Goal: Information Seeking & Learning: Learn about a topic

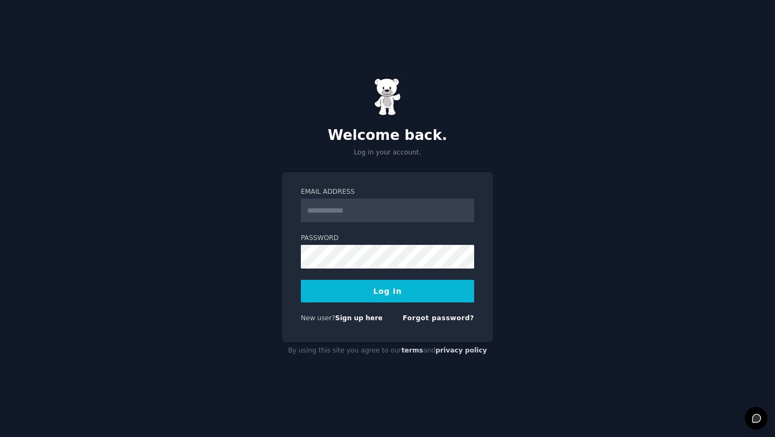
click at [377, 208] on input "Email Address" at bounding box center [387, 211] width 173 height 24
type input "**********"
click at [387, 295] on button "Log In" at bounding box center [387, 291] width 173 height 23
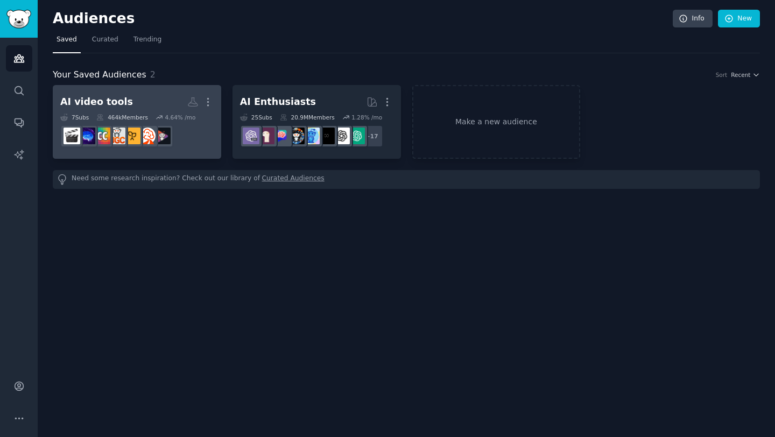
click at [163, 96] on h2 "AI video tools More" at bounding box center [136, 102] width 153 height 19
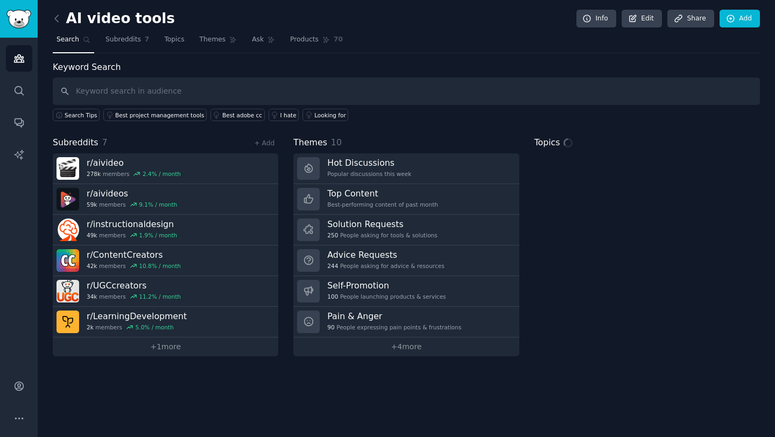
click at [175, 88] on input "text" at bounding box center [406, 90] width 707 height 27
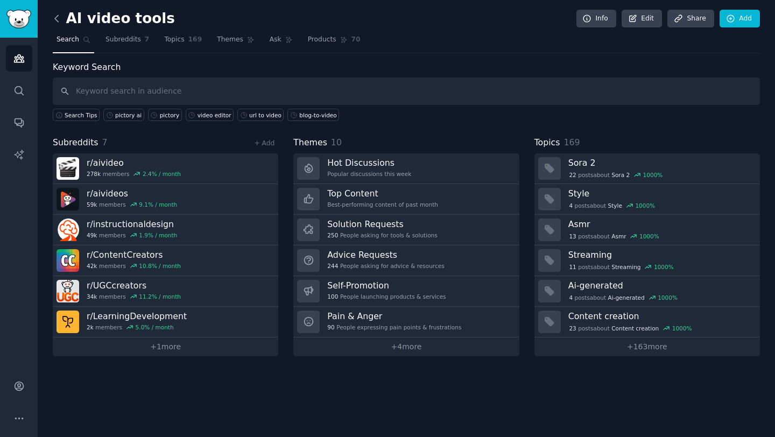
click at [54, 16] on icon at bounding box center [56, 18] width 11 height 11
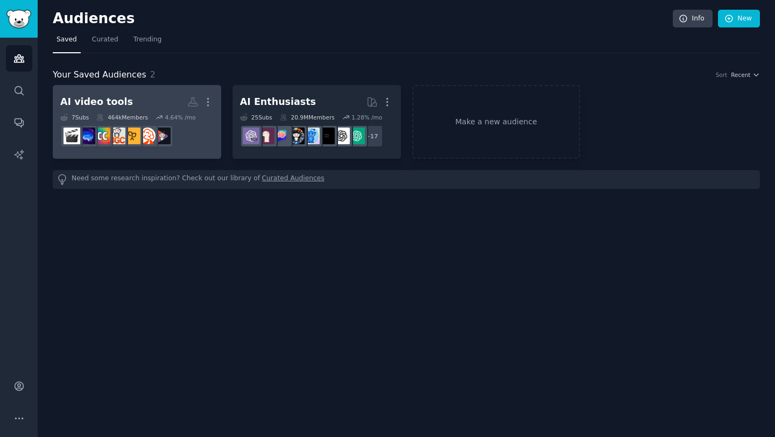
click at [138, 96] on h2 "AI video tools More" at bounding box center [136, 102] width 153 height 19
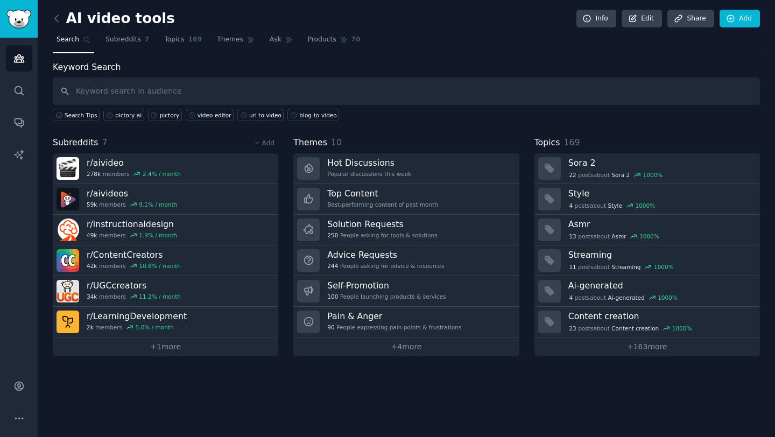
type input "p"
type input "text to video"
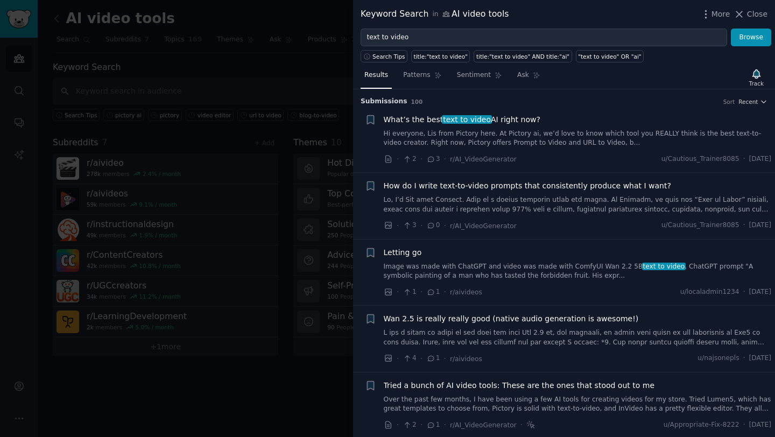
click at [615, 117] on div "What’s the best text to video AI right now?" at bounding box center [578, 119] width 388 height 11
drag, startPoint x: 534, startPoint y: 124, endPoint x: 540, endPoint y: 129, distance: 7.3
click at [534, 124] on div "What’s the best text to video AI right now?" at bounding box center [578, 119] width 388 height 11
click at [597, 171] on li "+ What’s the best text to video AI right now? Hi everyone, Lis from Pictory her…" at bounding box center [564, 140] width 422 height 66
click at [519, 158] on div "· 2 · 3 · r/AI_VideoGenerator u/Cautious_Trainer8085 · Thu 10/9/2025" at bounding box center [578, 158] width 388 height 11
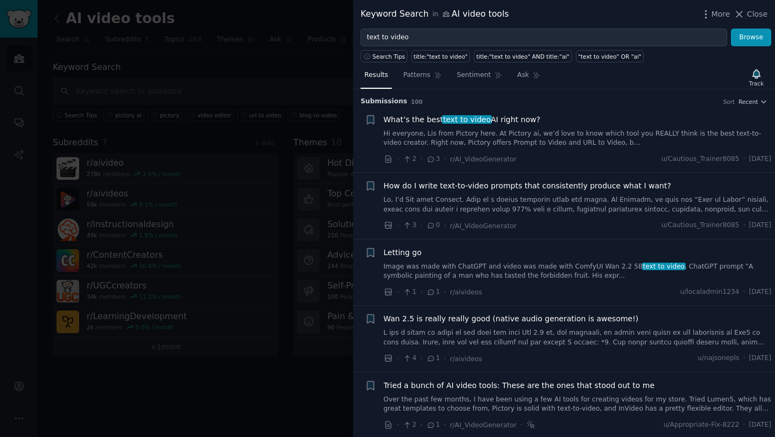
click at [506, 130] on link "Hi everyone, Lis from Pictory here. At Pictory ai, we’d love to know which tool…" at bounding box center [578, 138] width 388 height 19
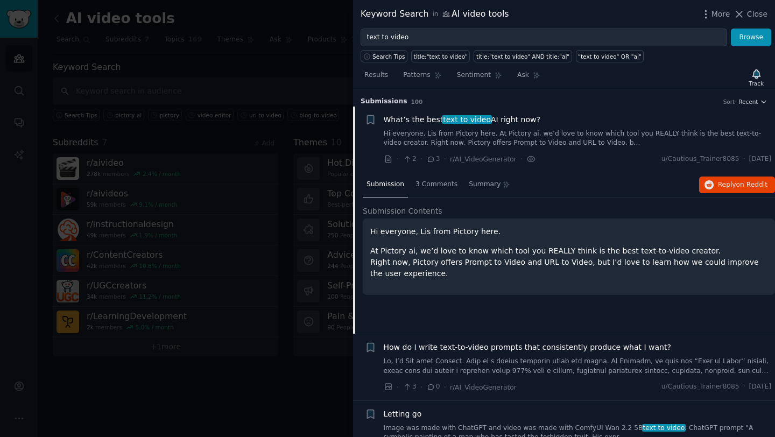
scroll to position [17, 0]
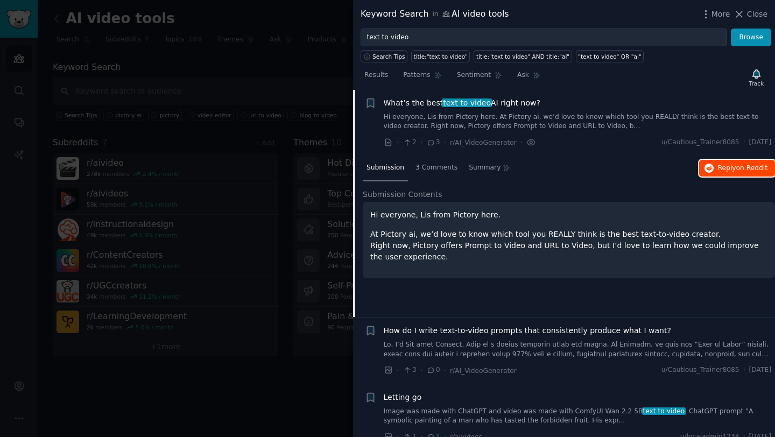
click at [718, 169] on span "Reply on Reddit" at bounding box center [743, 169] width 50 height 10
click at [524, 355] on link at bounding box center [578, 349] width 388 height 19
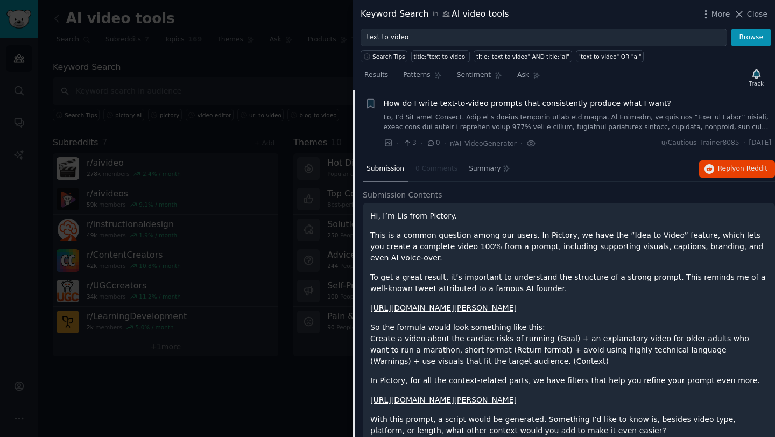
scroll to position [83, 0]
click at [718, 172] on span "Reply on Reddit" at bounding box center [743, 168] width 50 height 10
click at [618, 153] on li "+ How do I write text-to-video prompts that consistently produce what I want? ·…" at bounding box center [564, 122] width 422 height 66
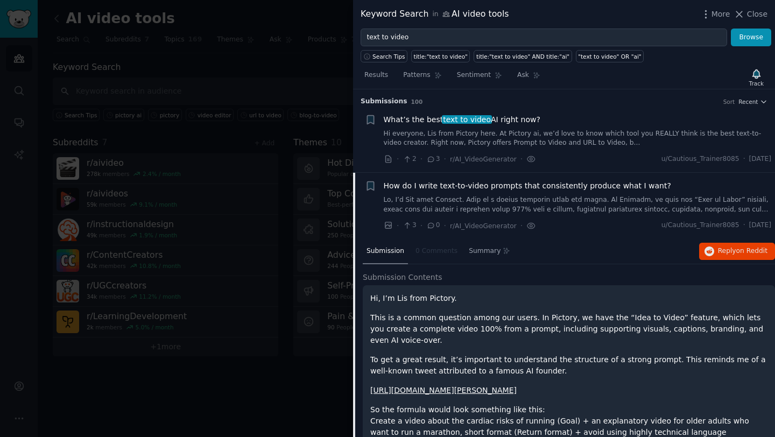
click at [555, 254] on div "Submission 0 Comments Summary Reply on Reddit" at bounding box center [569, 252] width 412 height 26
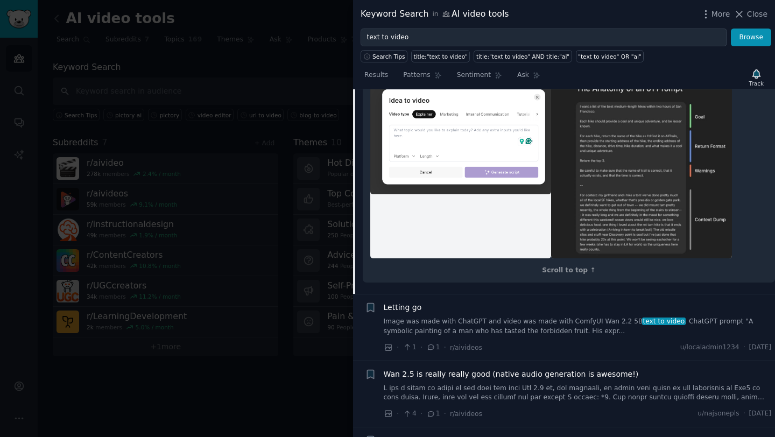
scroll to position [494, 0]
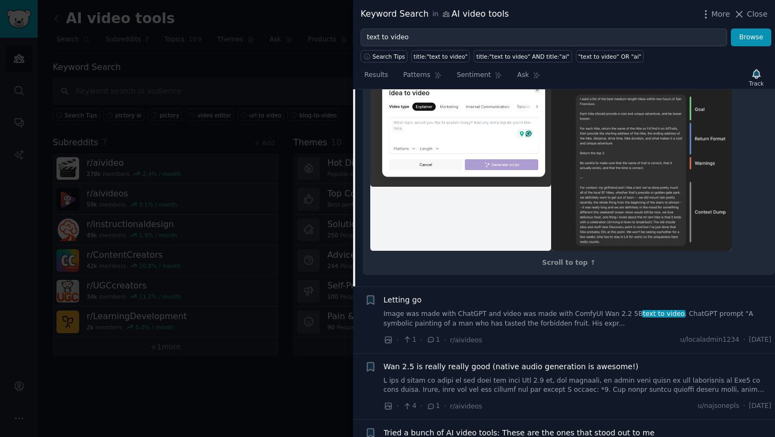
click at [578, 328] on link "Image was made with ChatGPT and video was made with ComfyUI Wan 2.2 5B text to …" at bounding box center [578, 318] width 388 height 19
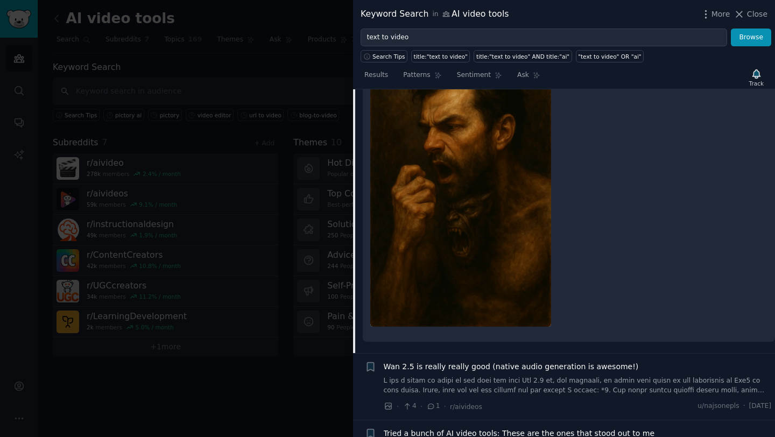
scroll to position [521, 0]
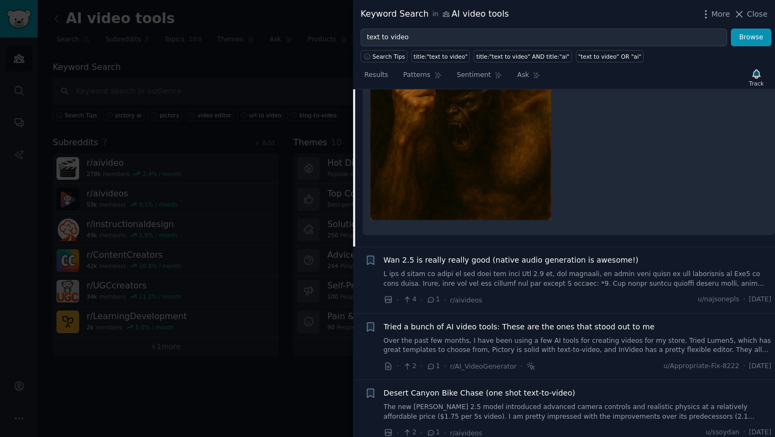
click at [591, 298] on div "· 4 · 1 · r/aivideos u/najsonepls · Tue 9/30/2025" at bounding box center [578, 299] width 388 height 11
click at [602, 287] on link at bounding box center [578, 279] width 388 height 19
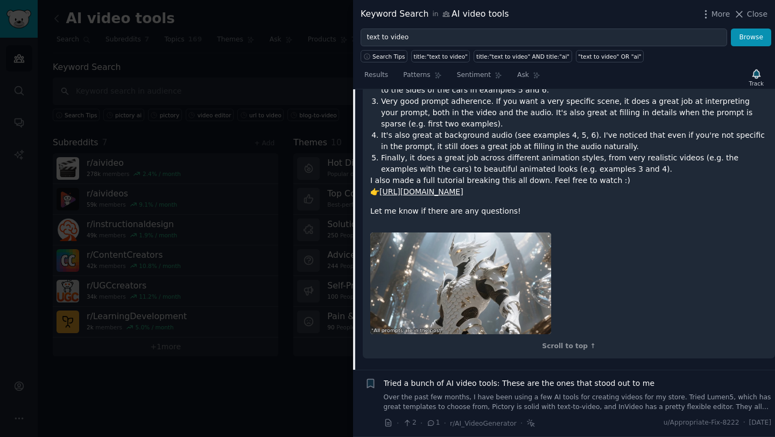
scroll to position [1201, 0]
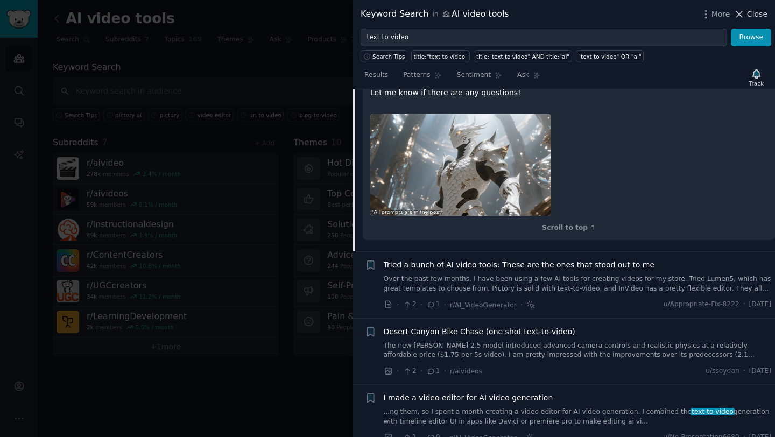
click at [752, 14] on span "Close" at bounding box center [757, 14] width 20 height 11
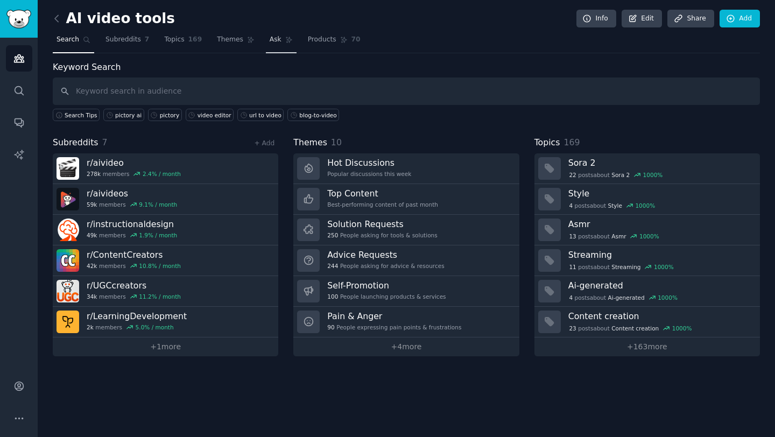
click at [290, 53] on link "Ask" at bounding box center [281, 42] width 31 height 22
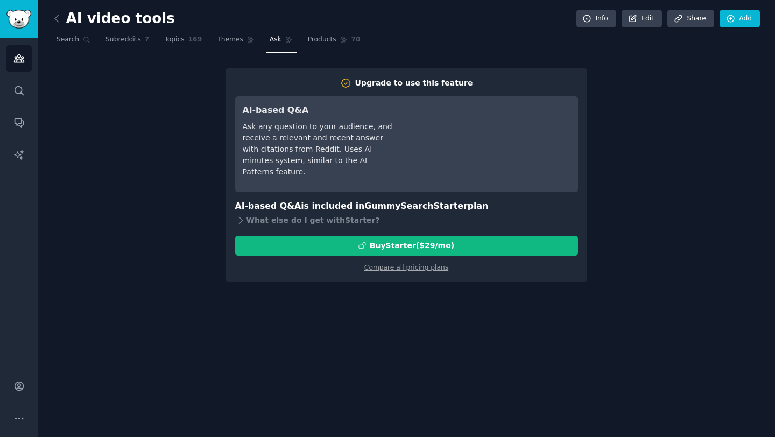
click at [145, 99] on div "Upgrade to use this feature AI-based Q&A Ask any question to your audience, and…" at bounding box center [406, 175] width 707 height 214
click at [24, 64] on link "Audiences" at bounding box center [19, 58] width 26 height 26
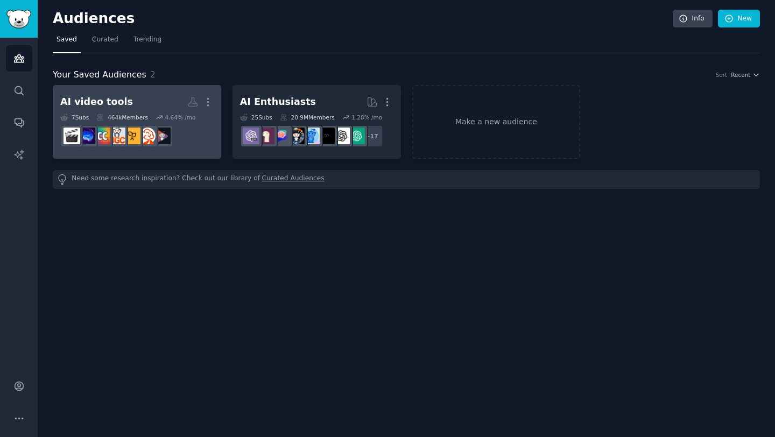
click at [167, 95] on h2 "AI video tools More" at bounding box center [136, 102] width 153 height 19
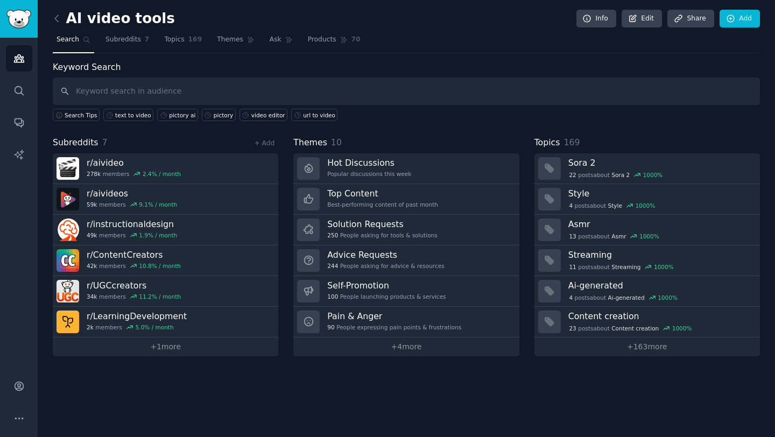
click at [160, 93] on input "text" at bounding box center [406, 90] width 707 height 27
click at [67, 41] on span "Search" at bounding box center [68, 40] width 23 height 10
click at [20, 52] on link "Audiences" at bounding box center [19, 58] width 26 height 26
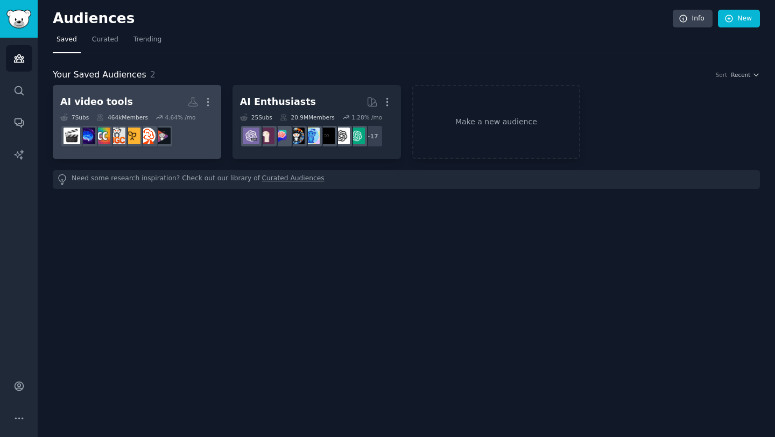
click at [172, 103] on h2 "AI video tools More" at bounding box center [136, 102] width 153 height 19
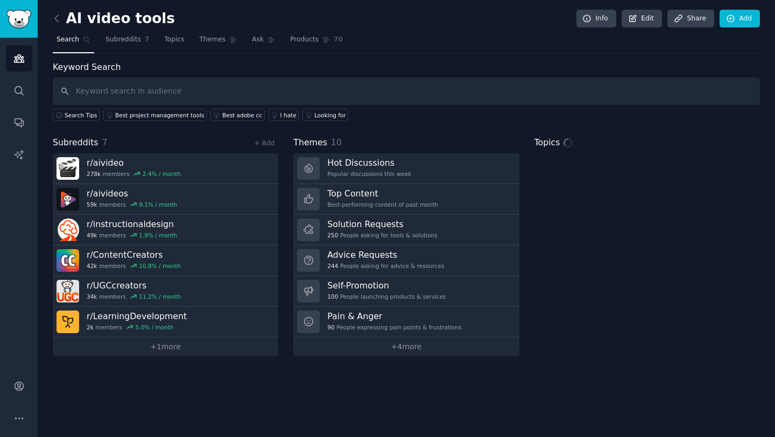
click at [178, 90] on input "text" at bounding box center [406, 90] width 707 height 27
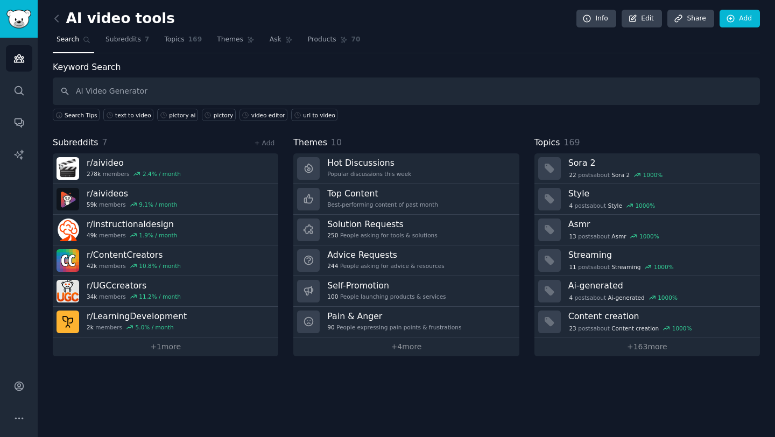
type input "AI Video Generator"
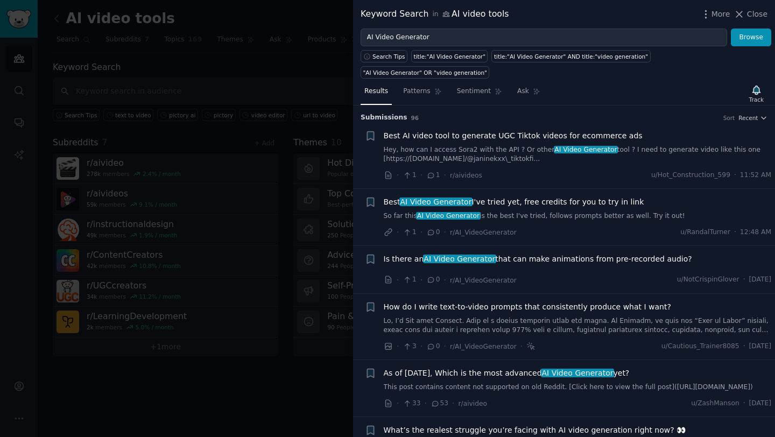
click at [649, 202] on div "Best AI Video Generator I've tried yet, free credits for you to try in link" at bounding box center [578, 201] width 388 height 11
click at [616, 202] on span "Best AI Video Generator I've tried yet, free credits for you to try in link" at bounding box center [514, 201] width 260 height 11
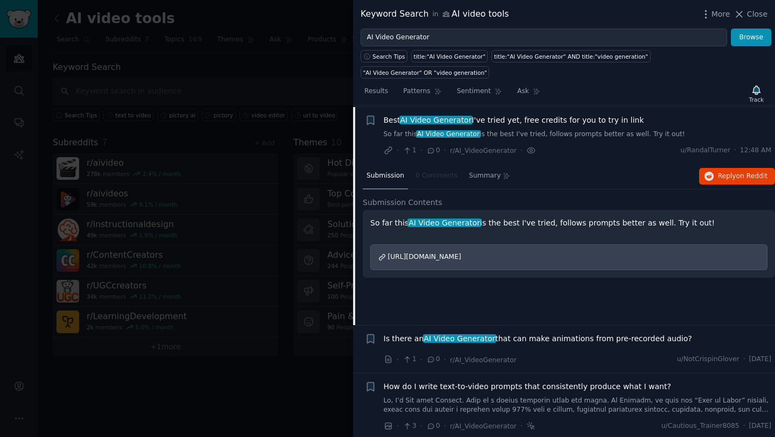
scroll to position [83, 0]
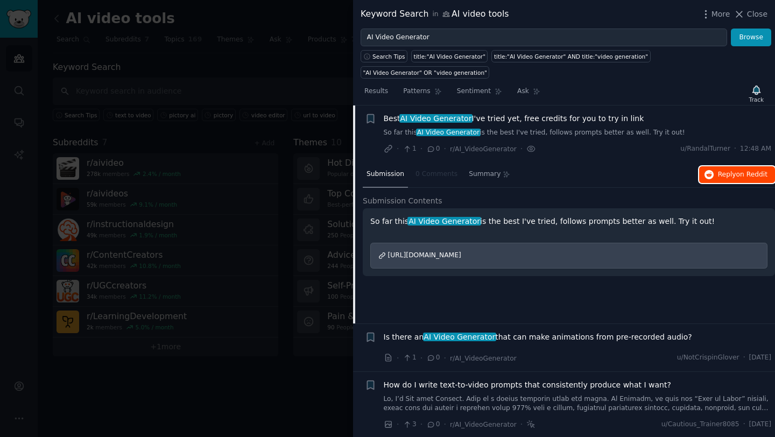
click at [720, 175] on span "Reply on Reddit" at bounding box center [743, 175] width 50 height 10
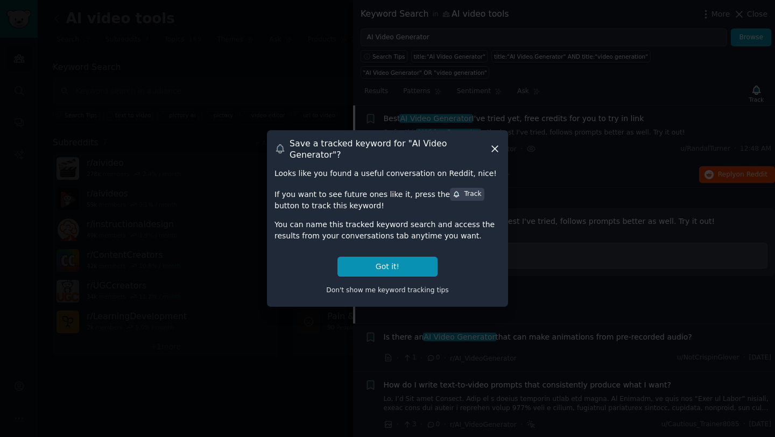
click at [494, 150] on icon at bounding box center [495, 149] width 6 height 6
click at [410, 259] on div "https://klingai.com/h5-app/invitation?code=7BV2J2BTQ5LB" at bounding box center [568, 256] width 397 height 26
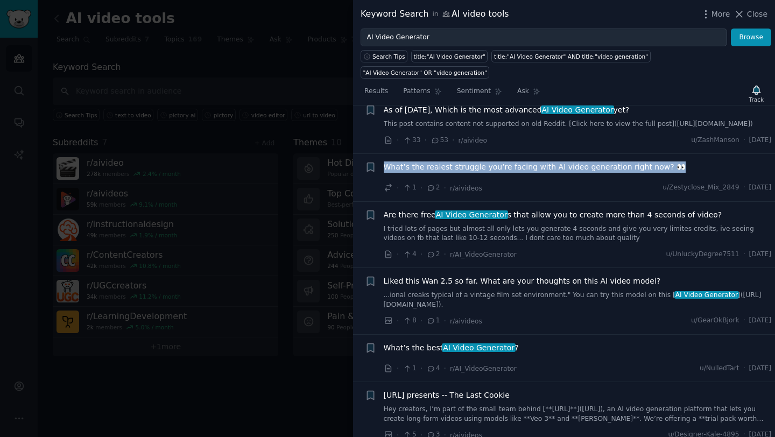
scroll to position [425, 0]
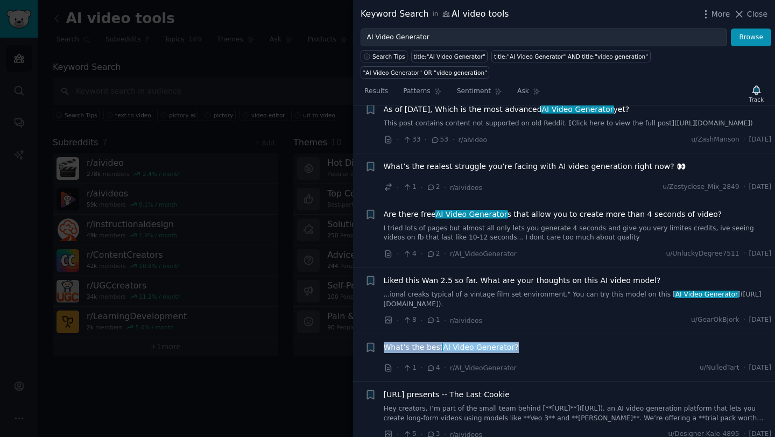
click at [587, 352] on div "What’s the best AI Video Generator ?" at bounding box center [578, 347] width 388 height 11
click at [495, 351] on span "AI Video Generator" at bounding box center [478, 347] width 73 height 9
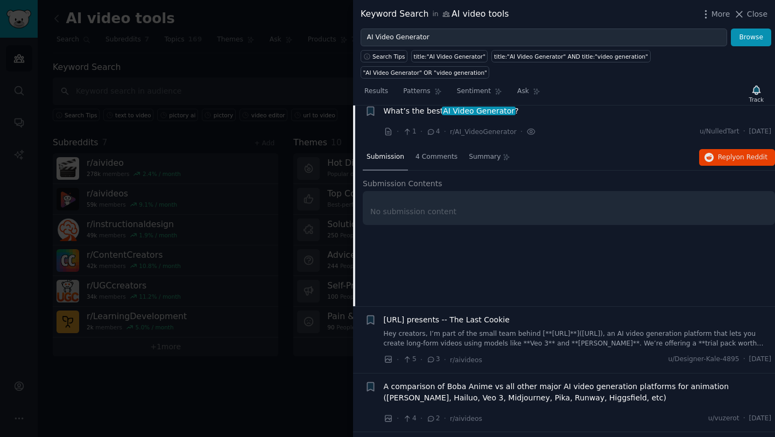
scroll to position [502, 0]
click at [749, 160] on span "Reply on Reddit" at bounding box center [743, 156] width 50 height 10
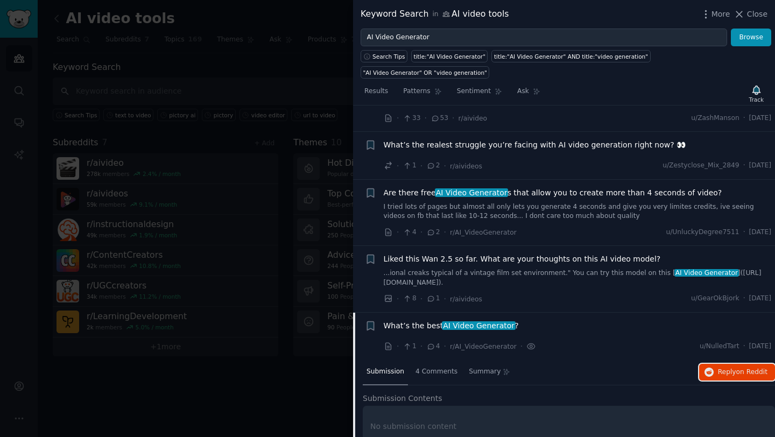
scroll to position [267, 0]
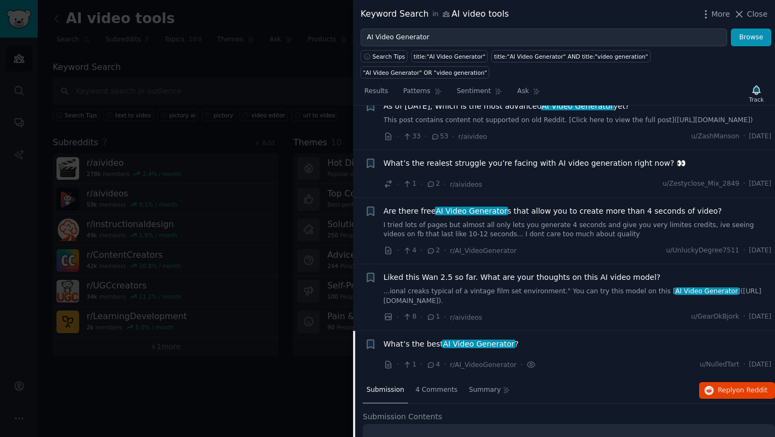
click at [523, 184] on div "What’s the realest struggle you’re facing with AI video generation right now? 👀…" at bounding box center [578, 174] width 388 height 32
click at [561, 169] on span "What’s the realest struggle you’re facing with AI video generation right now? 👀" at bounding box center [535, 163] width 302 height 11
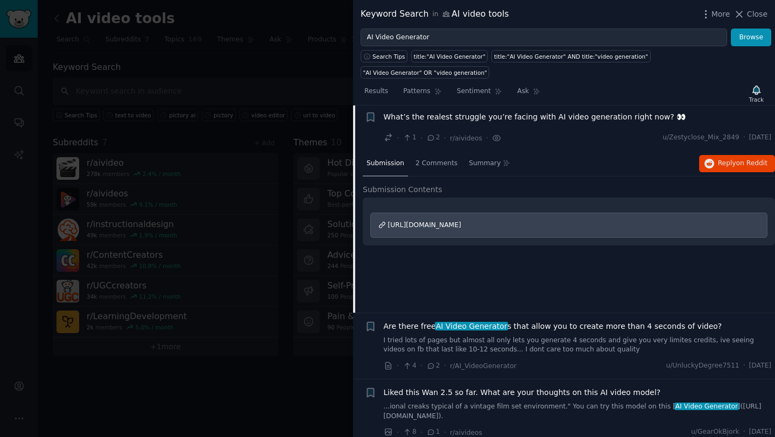
scroll to position [321, 0]
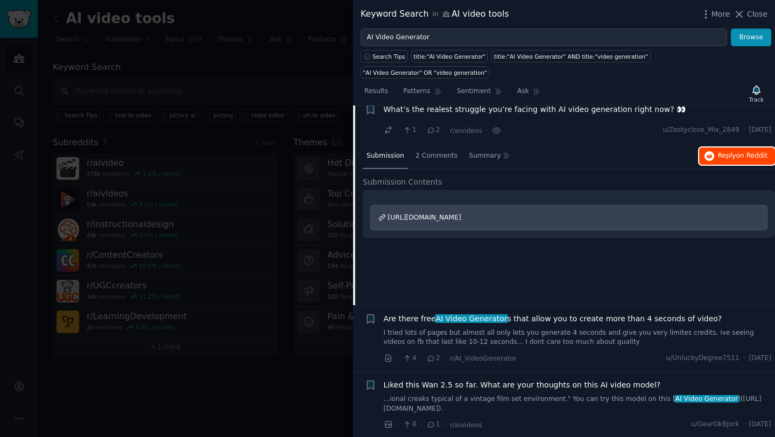
click at [742, 159] on span "on Reddit" at bounding box center [751, 156] width 31 height 8
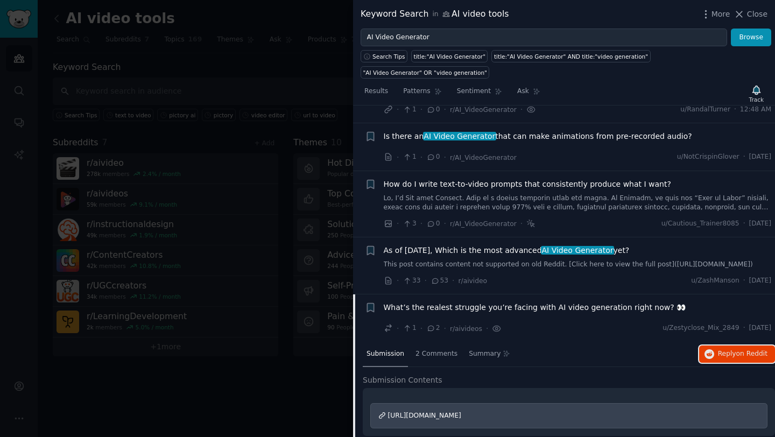
scroll to position [123, 0]
click at [573, 250] on span "AI Video Generator" at bounding box center [577, 250] width 73 height 9
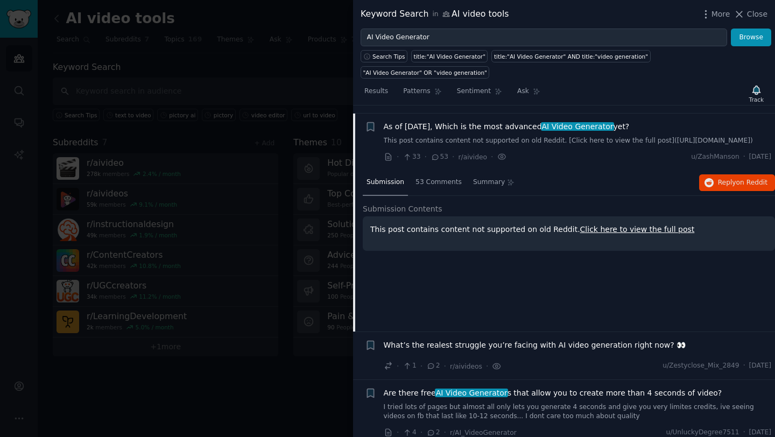
scroll to position [255, 0]
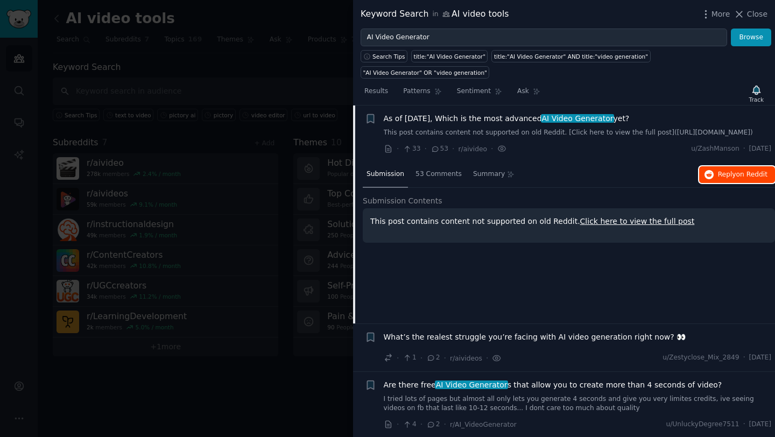
click at [704, 180] on icon "button" at bounding box center [709, 175] width 10 height 10
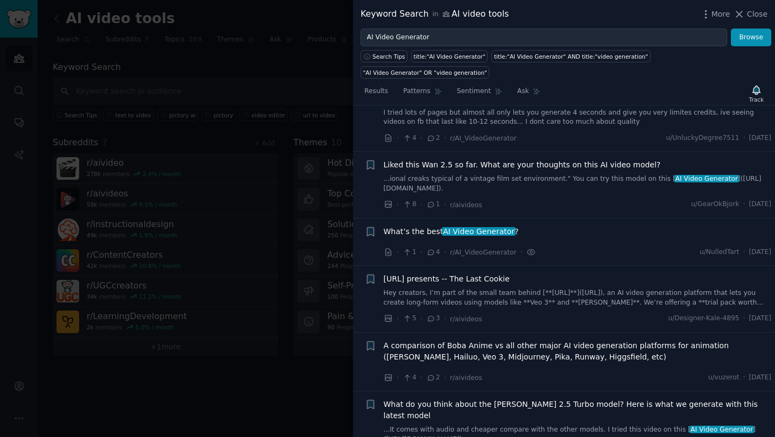
scroll to position [549, 0]
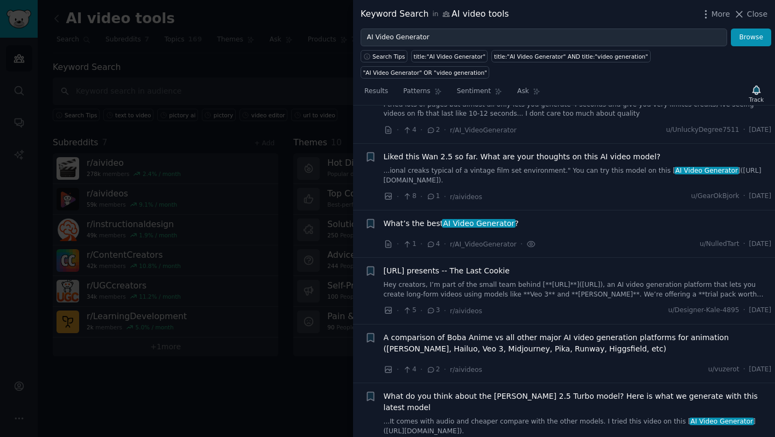
click at [632, 229] on div "What’s the best AI Video Generator ?" at bounding box center [578, 223] width 388 height 11
click at [428, 229] on span "What’s the best AI Video Generator ?" at bounding box center [451, 223] width 135 height 11
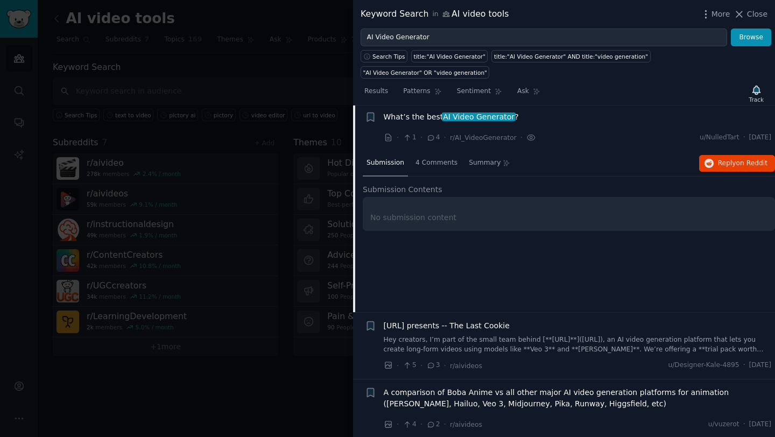
scroll to position [502, 0]
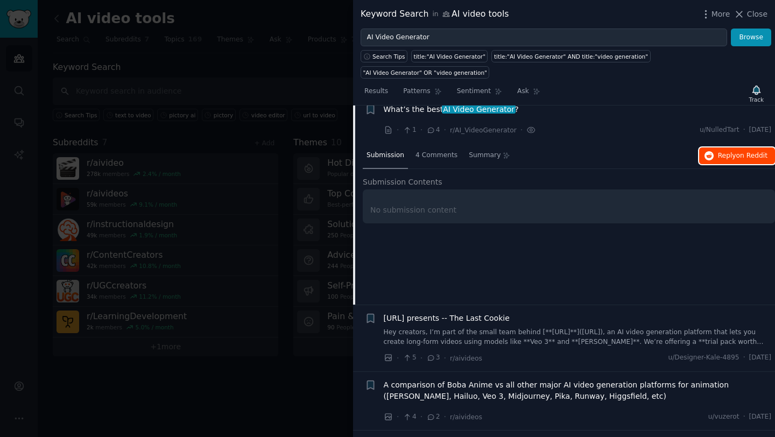
click at [733, 161] on span "Reply on Reddit" at bounding box center [743, 156] width 50 height 10
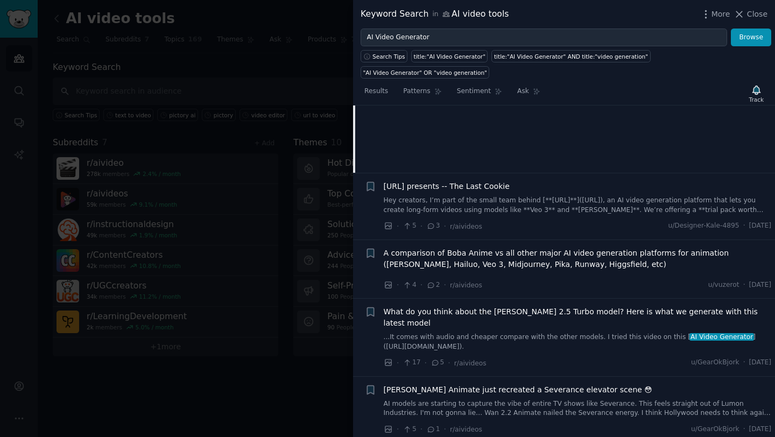
scroll to position [646, 0]
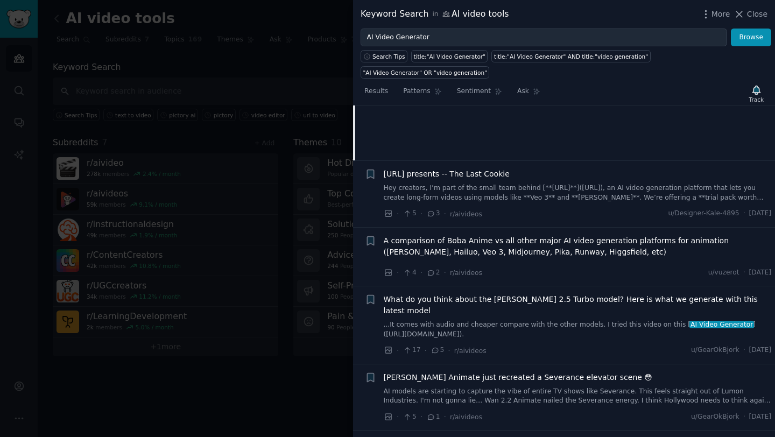
click at [535, 220] on div "· 5 · 3 · r/aivideos u/Designer-Kale-4895 · Fri 9/26/2025" at bounding box center [578, 213] width 388 height 11
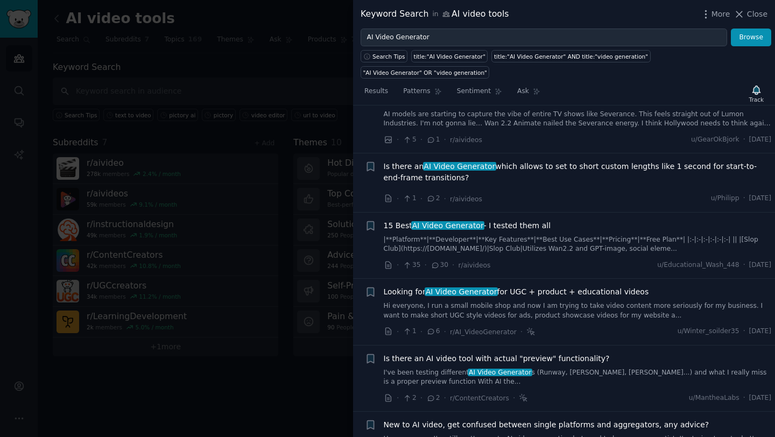
scroll to position [923, 0]
click at [537, 225] on span "15 Best AI Video Generator - I tested them all" at bounding box center [467, 225] width 167 height 11
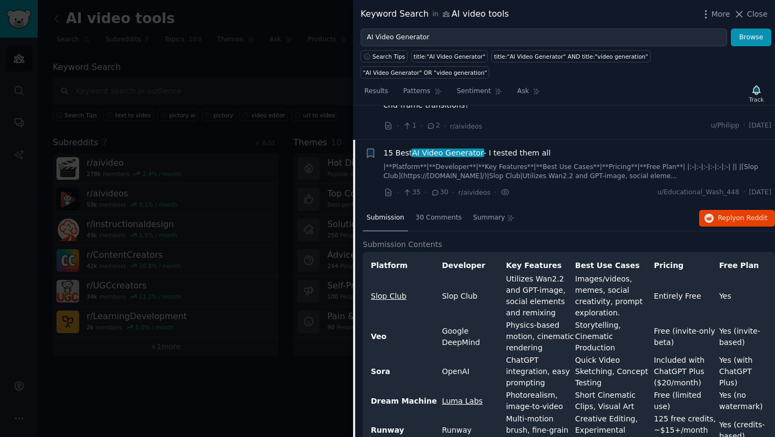
scroll to position [866, 0]
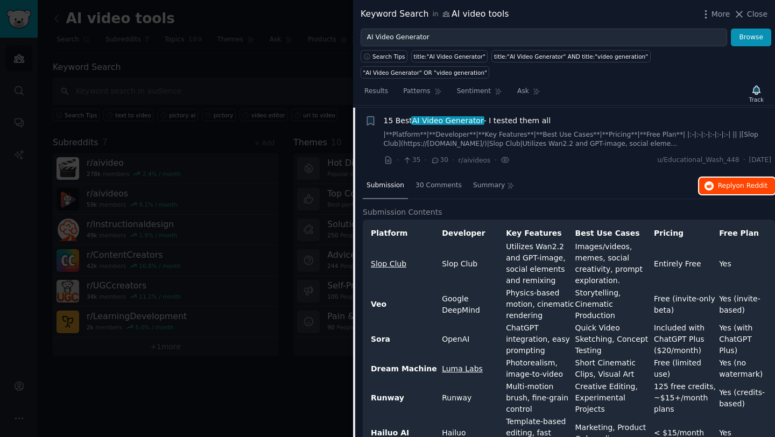
click at [718, 185] on span "Reply on Reddit" at bounding box center [743, 186] width 50 height 10
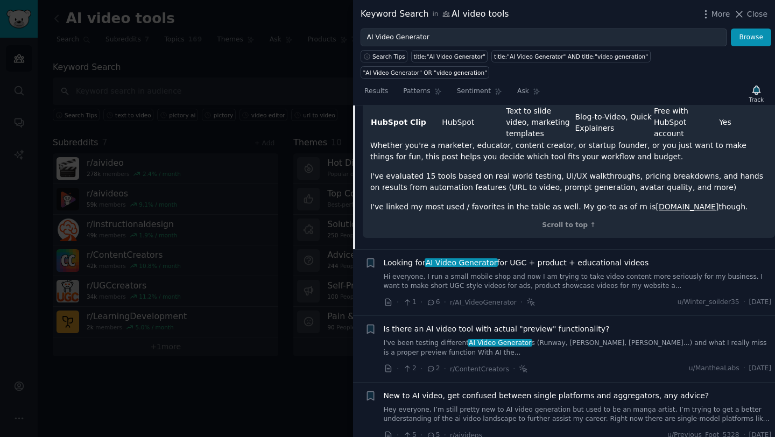
scroll to position [1450, 0]
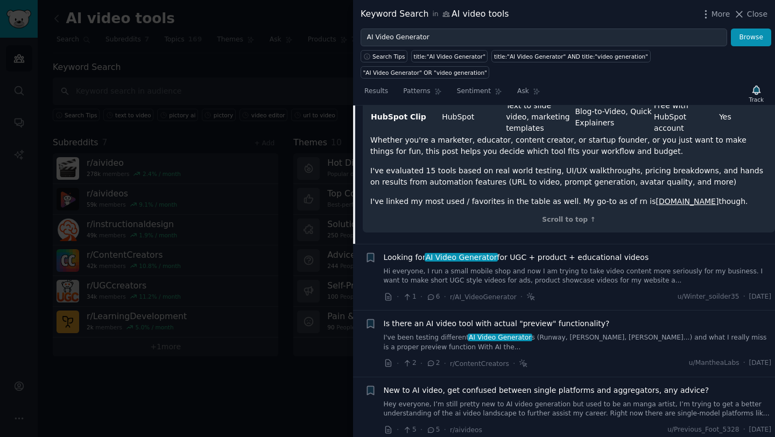
click at [555, 252] on span "Looking for AI Video Generator for UGC + product + educational videos" at bounding box center [516, 257] width 265 height 11
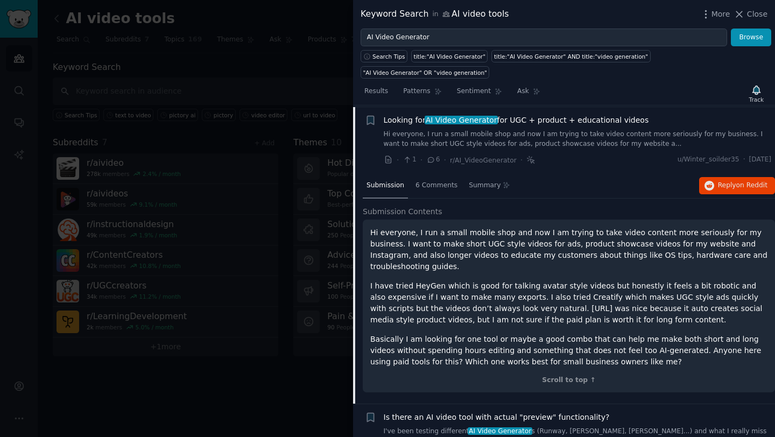
scroll to position [933, 0]
click at [718, 185] on span "Reply on Reddit" at bounding box center [743, 186] width 50 height 10
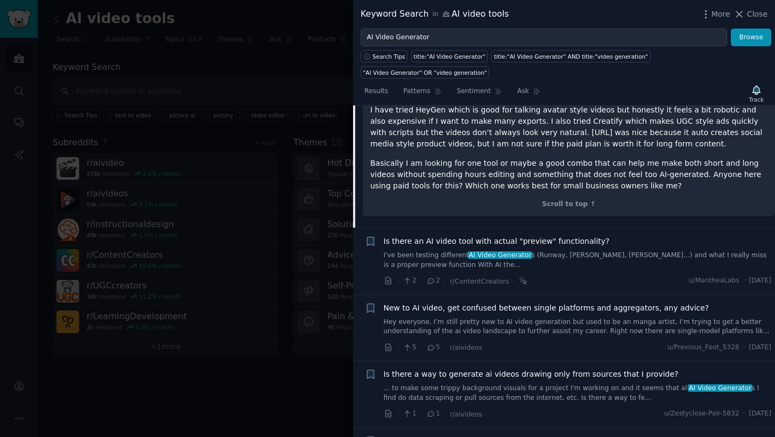
scroll to position [1111, 0]
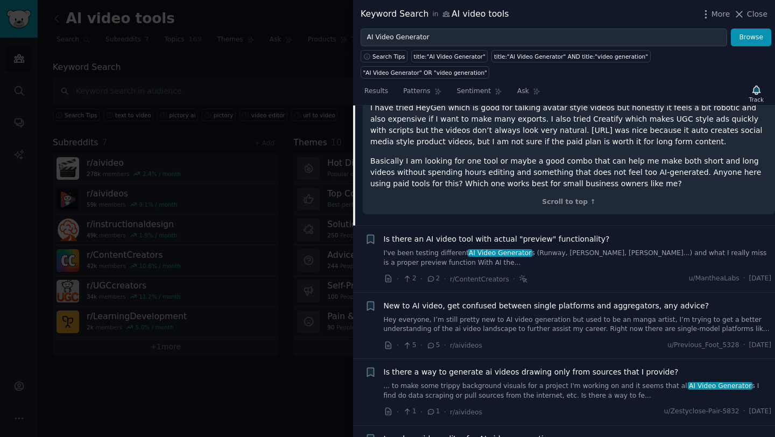
click at [625, 234] on div "Is there an AI video tool with actual "preview" functionality?" at bounding box center [578, 239] width 388 height 11
click at [600, 249] on link "I've been testing different AI Video Generator s (Runway, Pika, Kling...) and w…" at bounding box center [578, 258] width 388 height 19
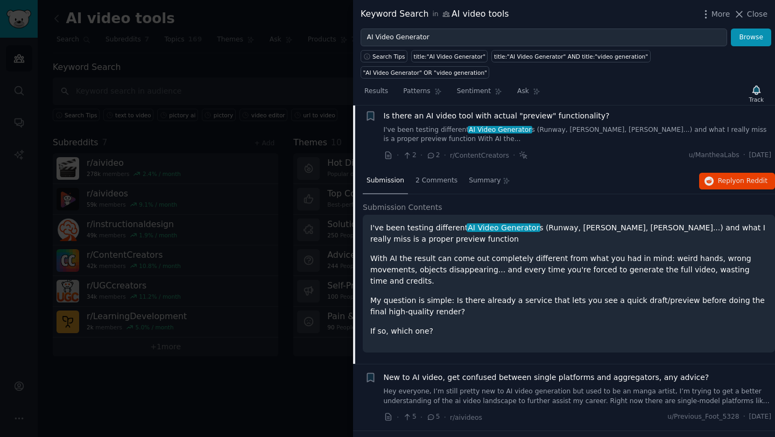
scroll to position [999, 0]
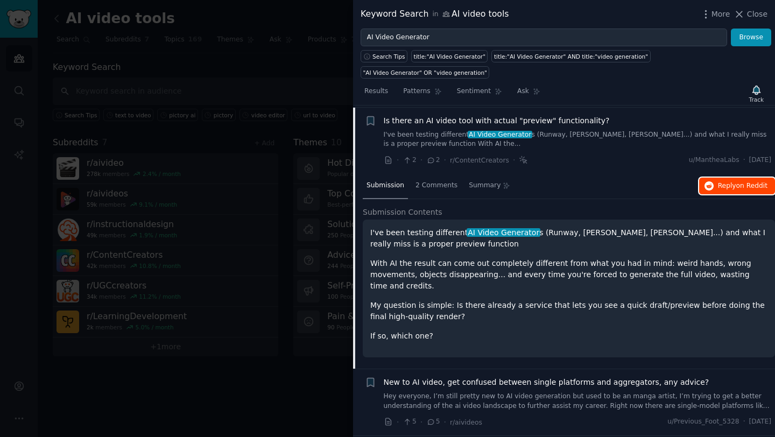
click at [713, 185] on button "Reply on Reddit" at bounding box center [737, 186] width 76 height 17
